Goal: Transaction & Acquisition: Book appointment/travel/reservation

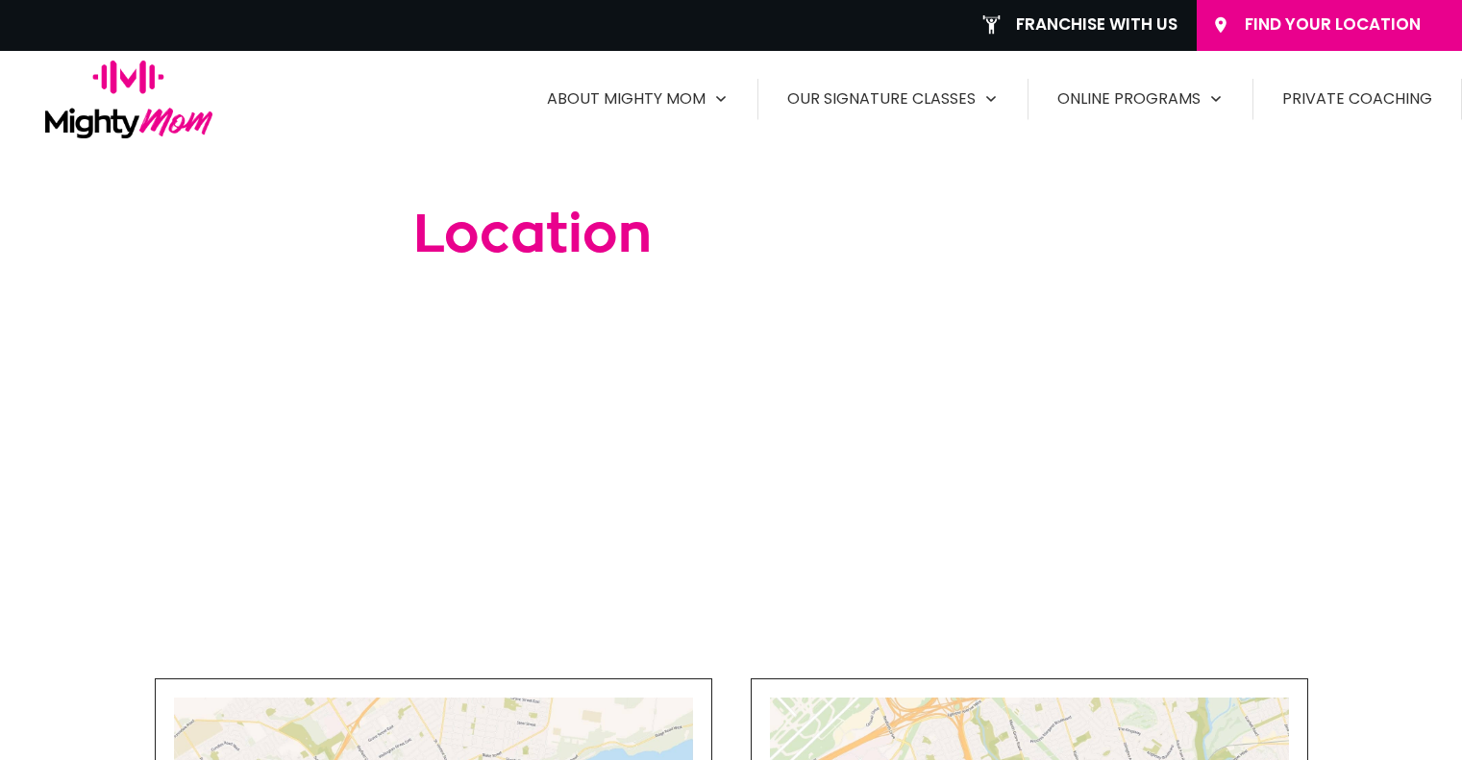
scroll to position [1598, 0]
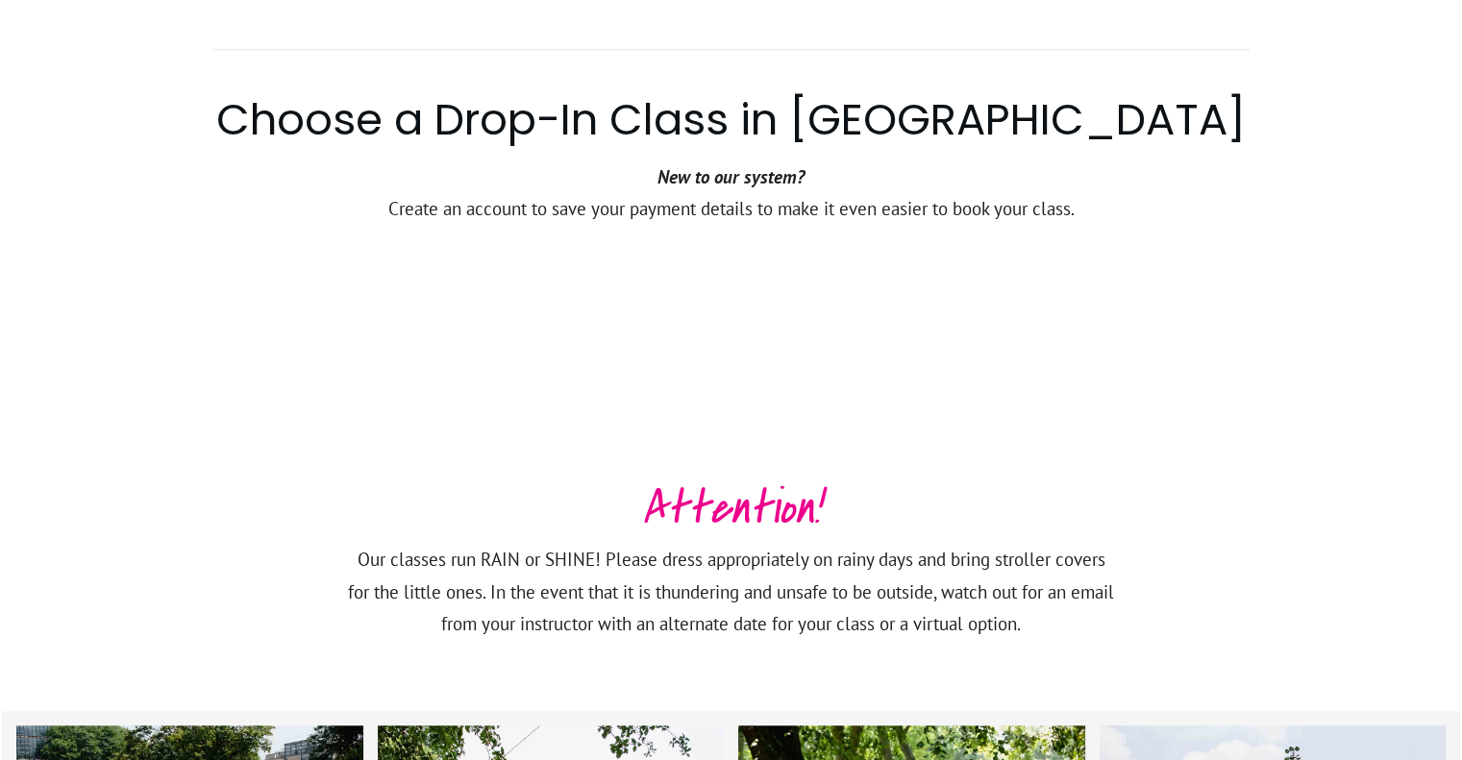
scroll to position [1305, 0]
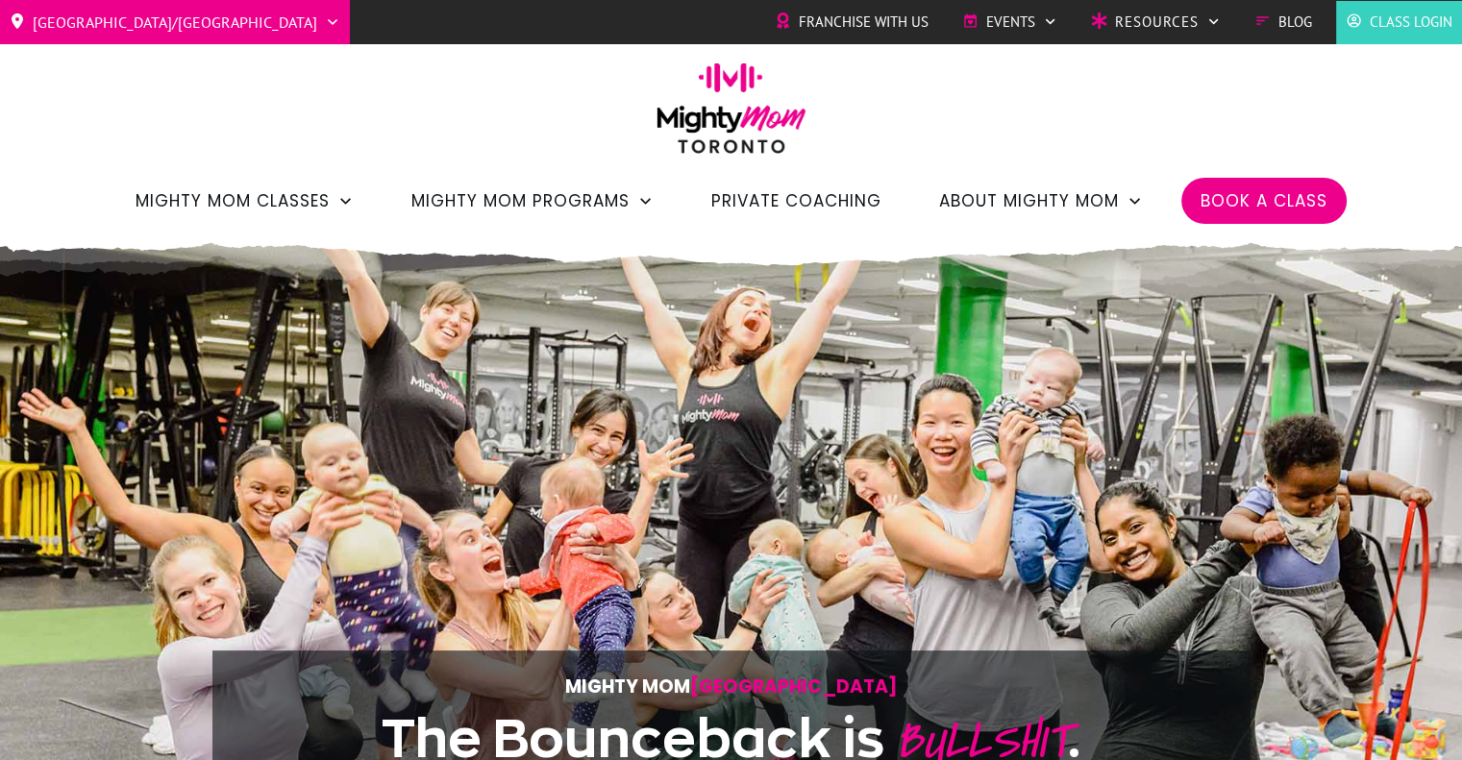
click at [1265, 201] on span "Book a Class" at bounding box center [1264, 201] width 127 height 33
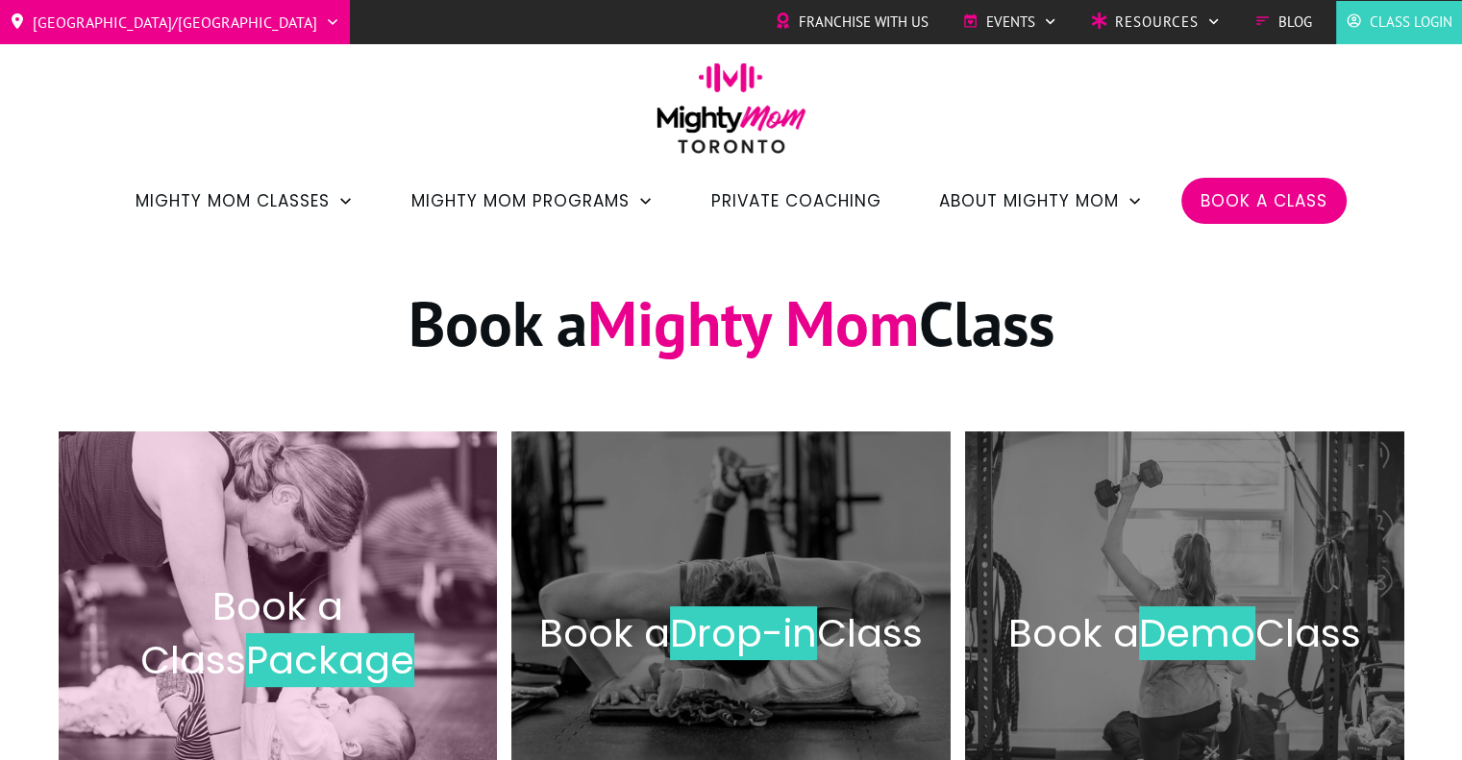
click at [460, 580] on h2 "Book a Class Package" at bounding box center [278, 634] width 399 height 108
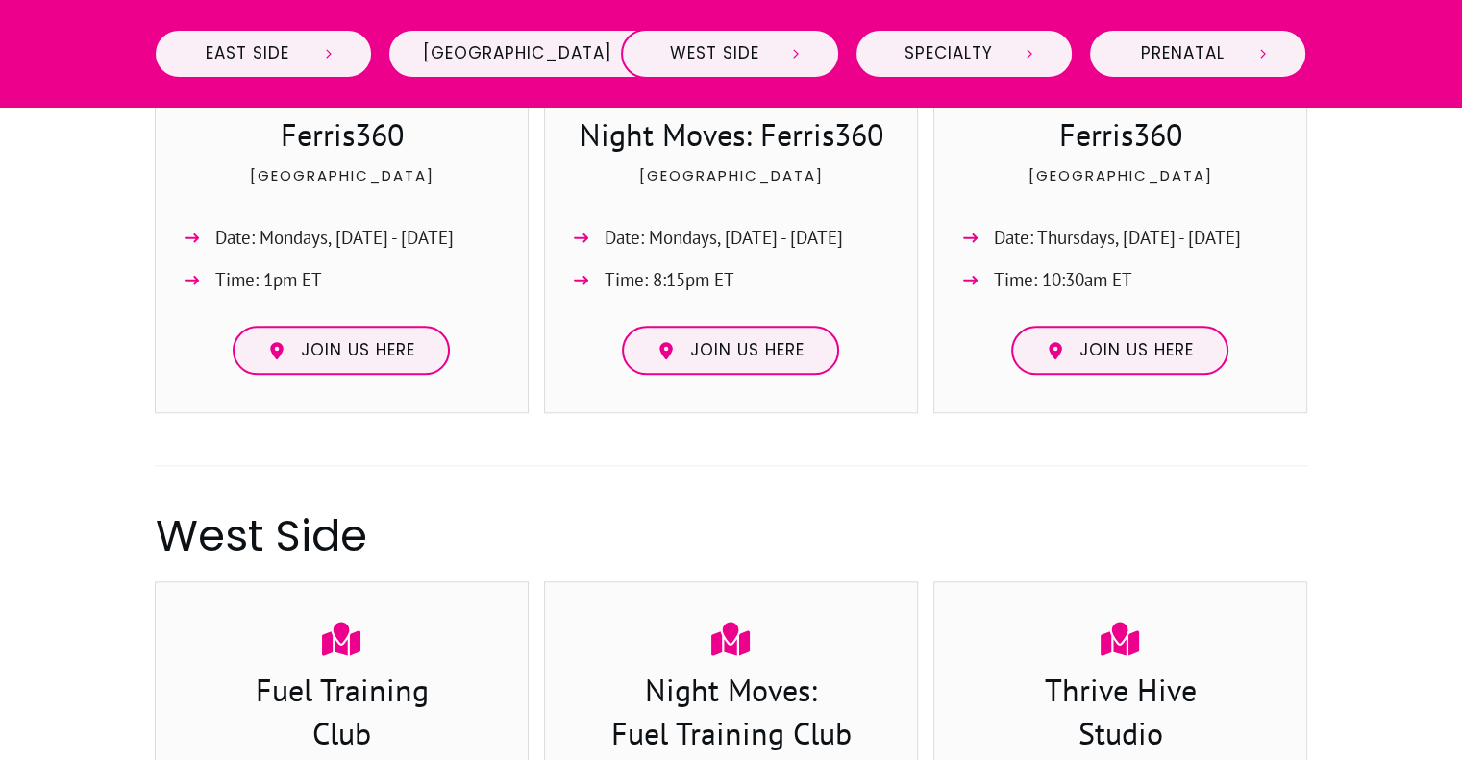
scroll to position [1849, 0]
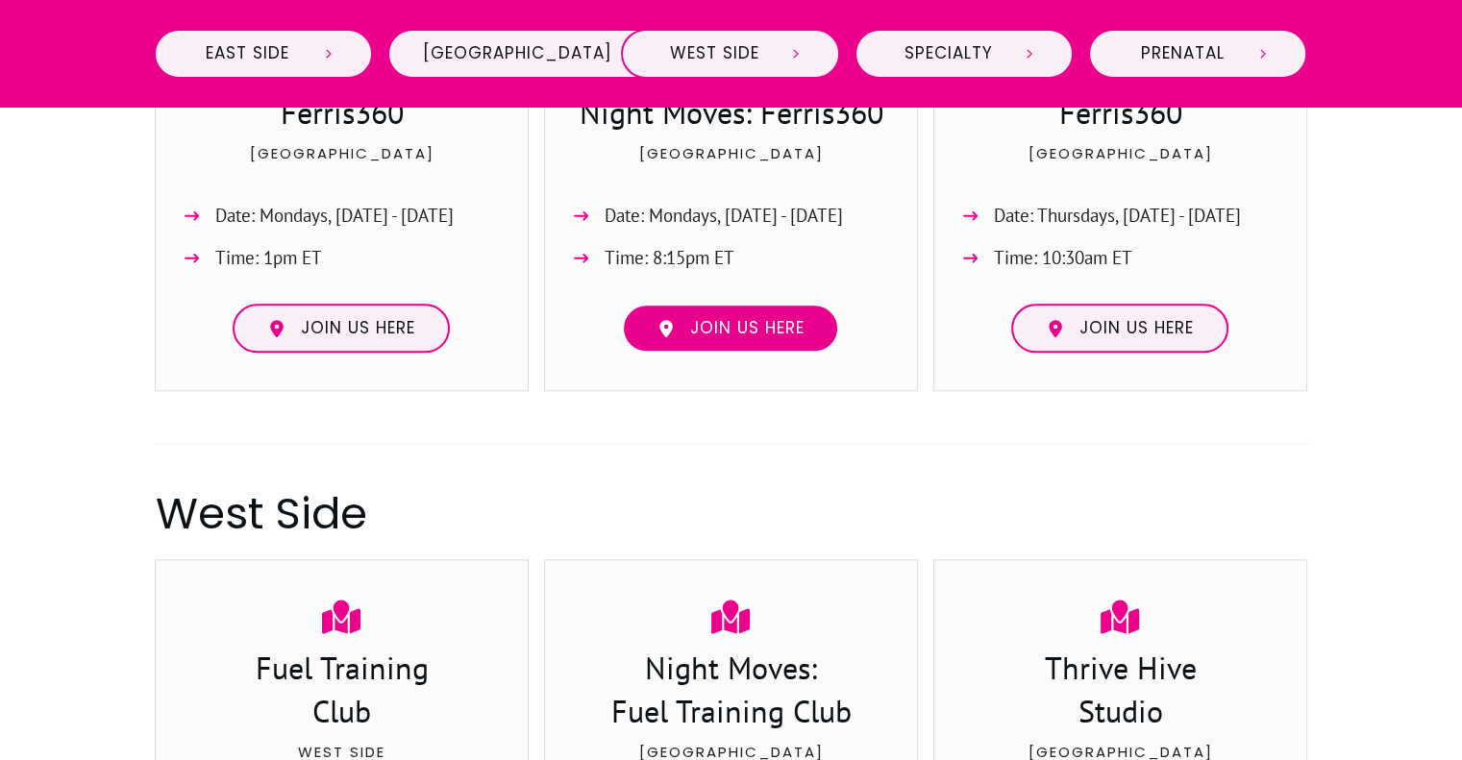
click at [717, 320] on span "Join us here" at bounding box center [746, 328] width 114 height 21
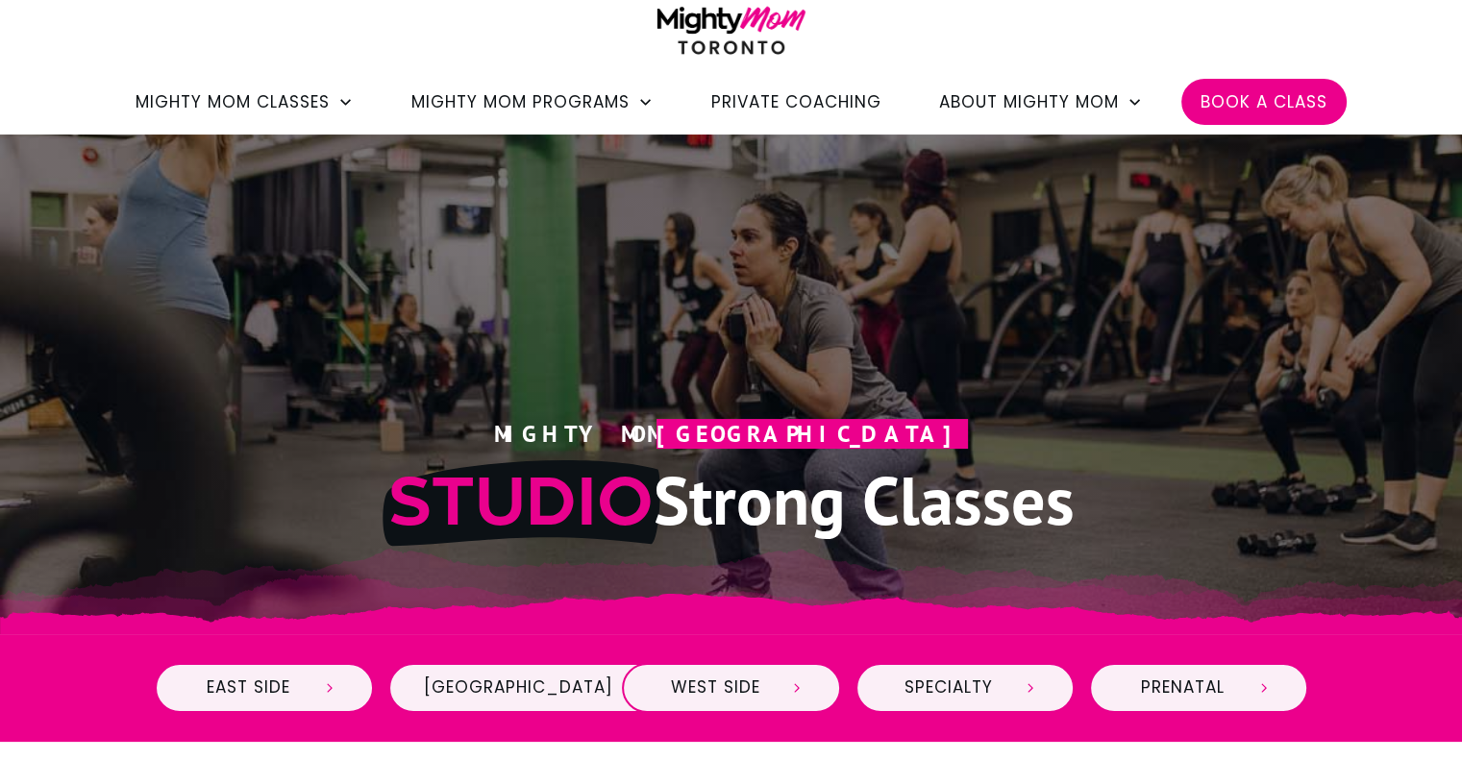
scroll to position [87, 0]
